Goal: Obtain resource: Download file/media

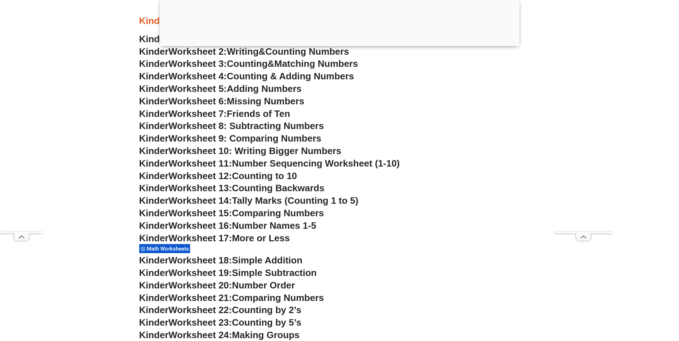
scroll to position [430, 0]
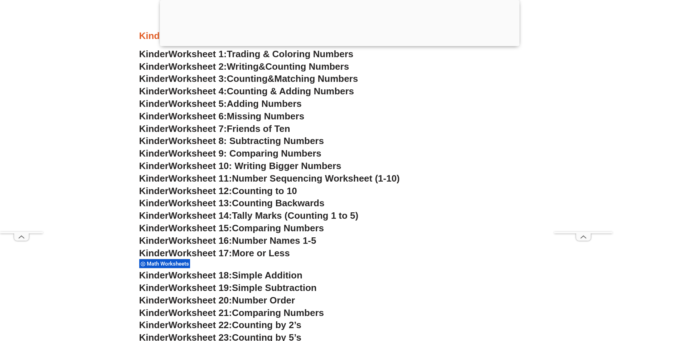
click at [254, 217] on span "Tally Marks (Counting 1 to 5)" at bounding box center [295, 215] width 126 height 11
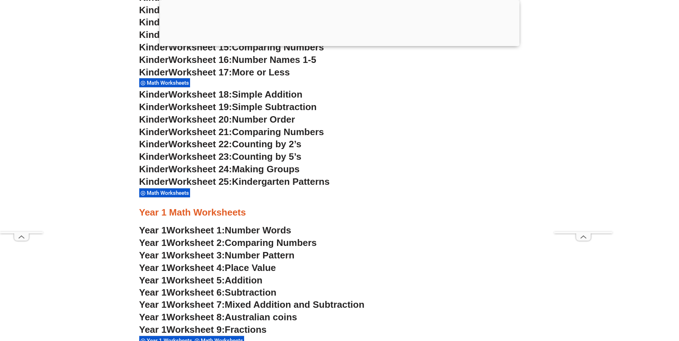
scroll to position [680, 0]
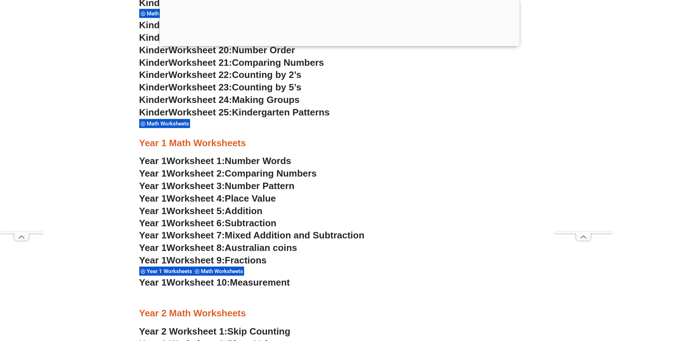
click at [256, 261] on span "Fractions" at bounding box center [246, 260] width 42 height 11
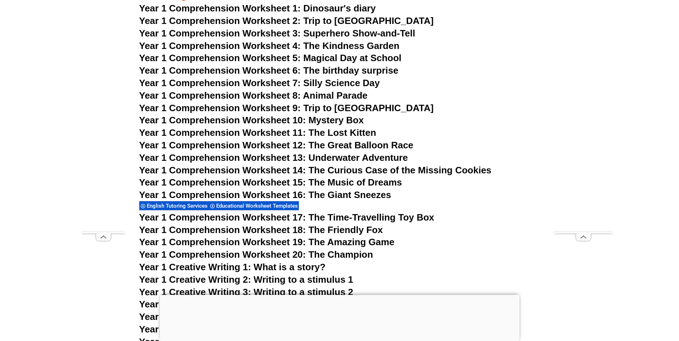
scroll to position [966, 0]
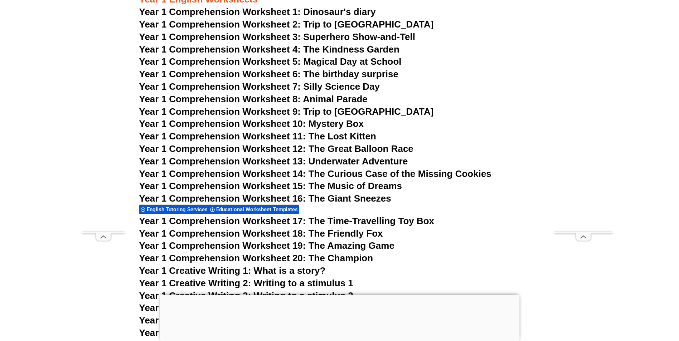
click at [343, 73] on span "Year 1 Comprehension Worksheet 6: The birthday surprise" at bounding box center [268, 74] width 259 height 11
click at [347, 110] on span "Year 1 Comprehension Worksheet 9: Trip to Australia" at bounding box center [286, 111] width 295 height 11
